Goal: Find specific page/section: Find specific page/section

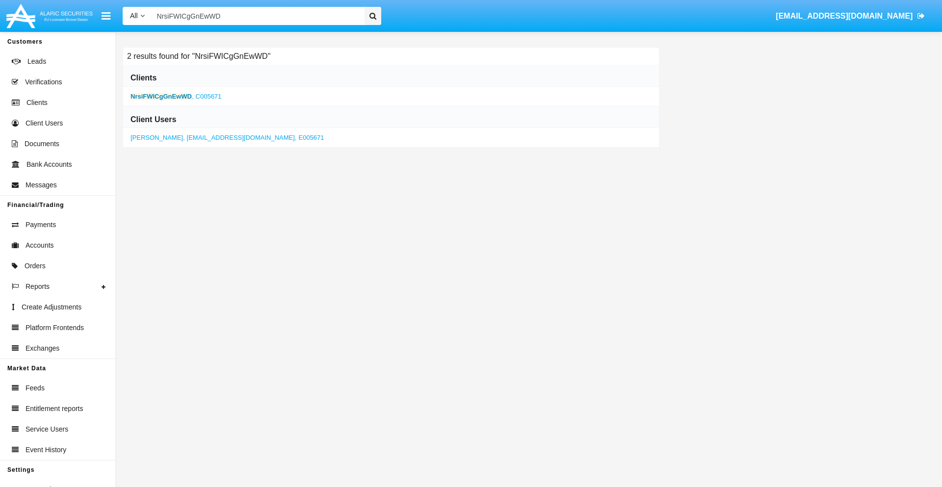
type input "NrsiFWICgGnEwWD"
click at [161, 96] on b "NrsiFWICgGnEwWD" at bounding box center [161, 96] width 61 height 7
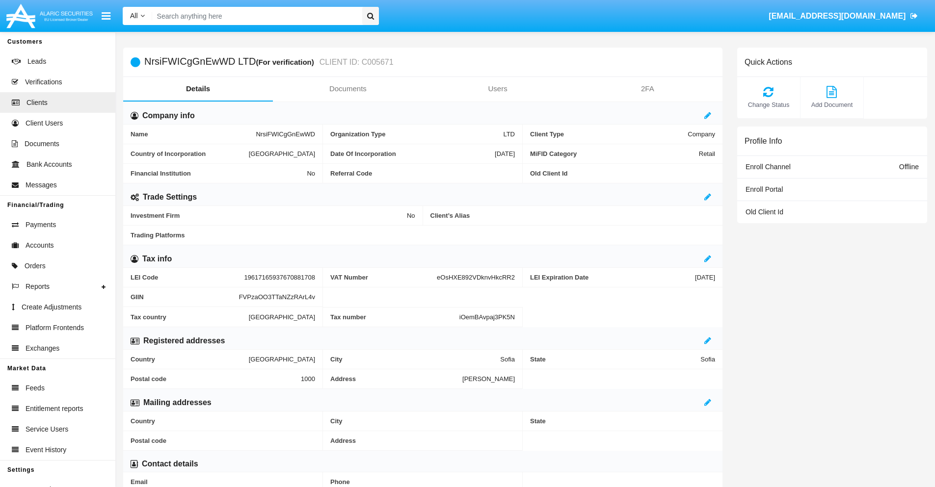
click at [347, 89] on link "Documents" at bounding box center [348, 89] width 150 height 24
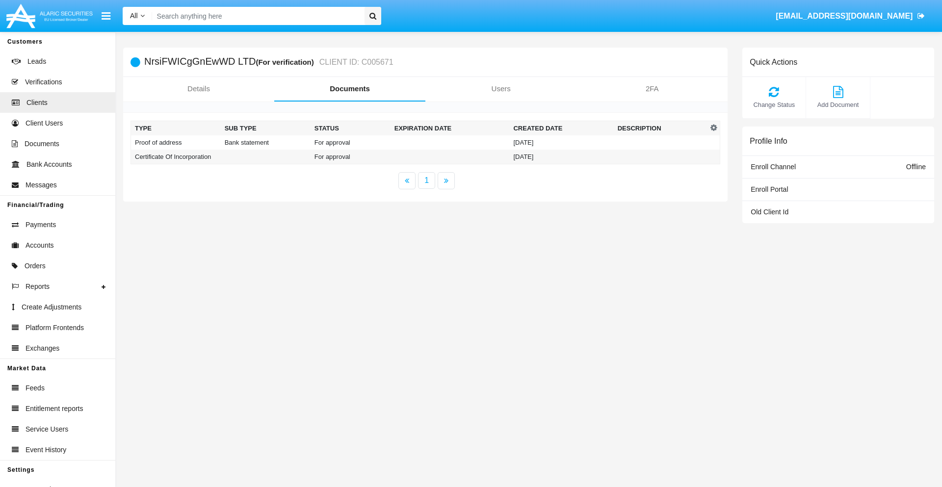
click at [176, 142] on td "Proof of address" at bounding box center [176, 142] width 90 height 14
